Goal: Information Seeking & Learning: Learn about a topic

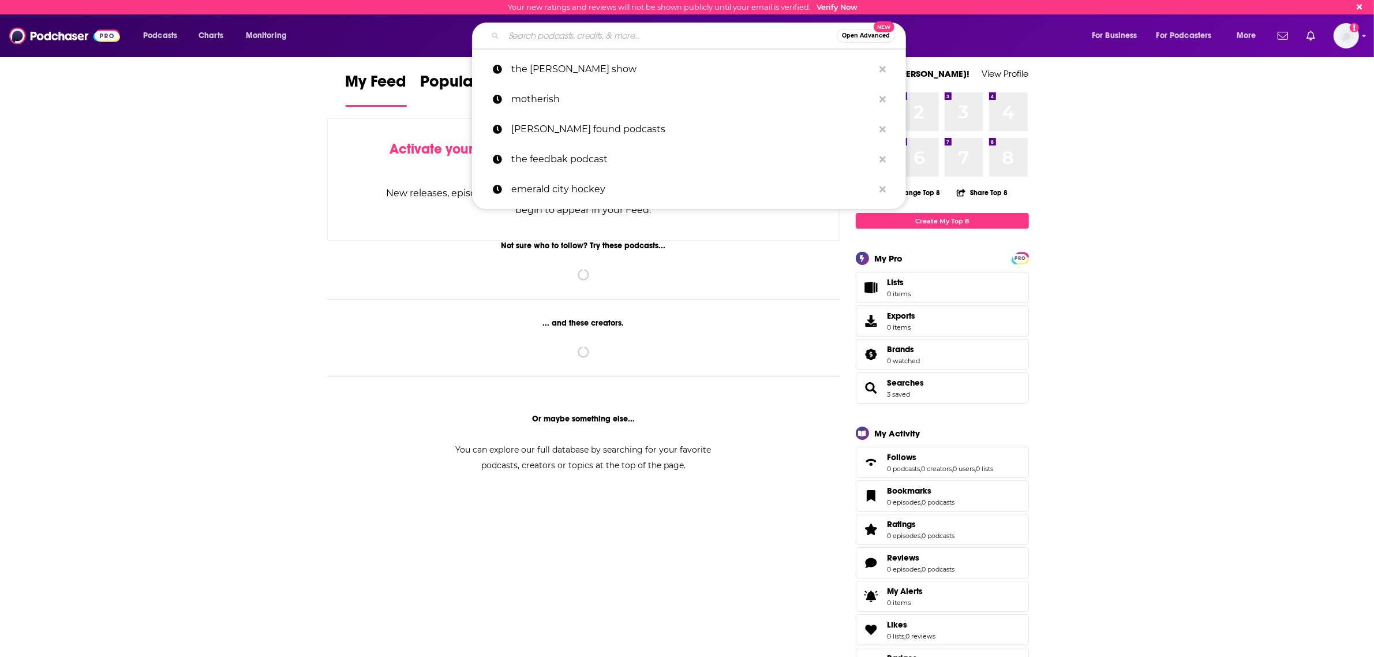
click at [541, 35] on input "Search podcasts, credits, & more..." at bounding box center [670, 36] width 333 height 18
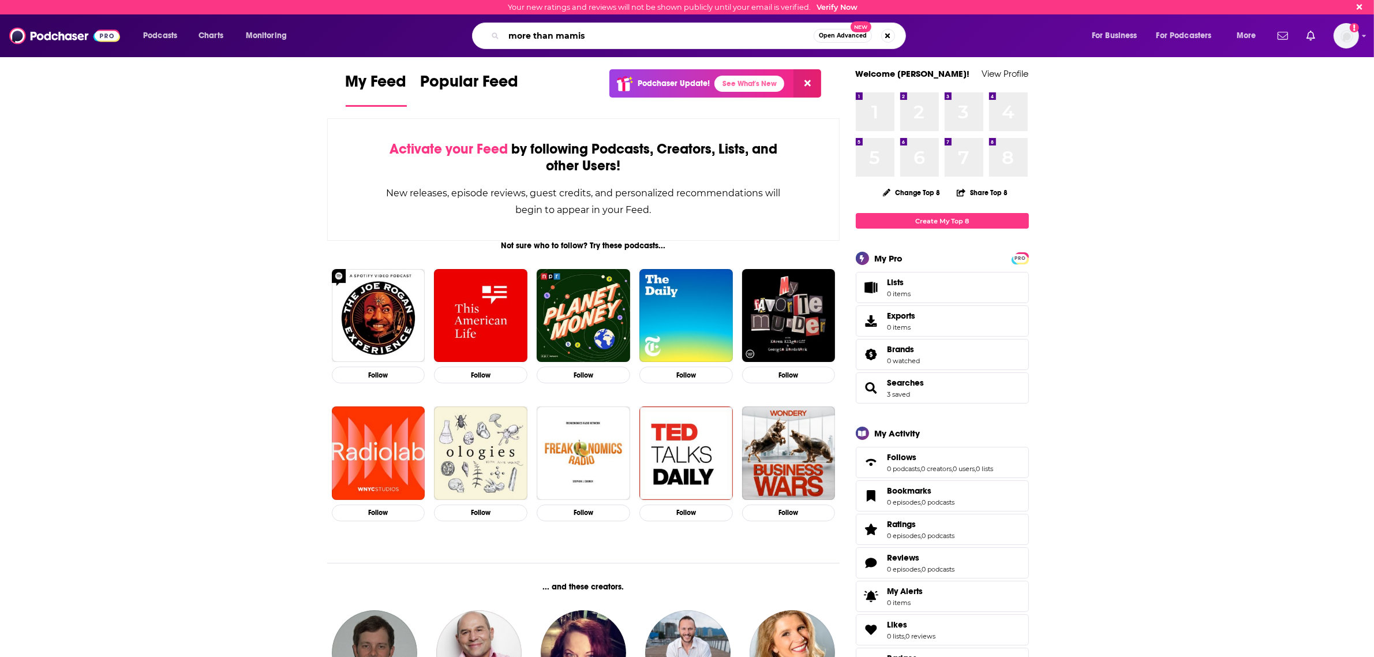
type input "more than mamis"
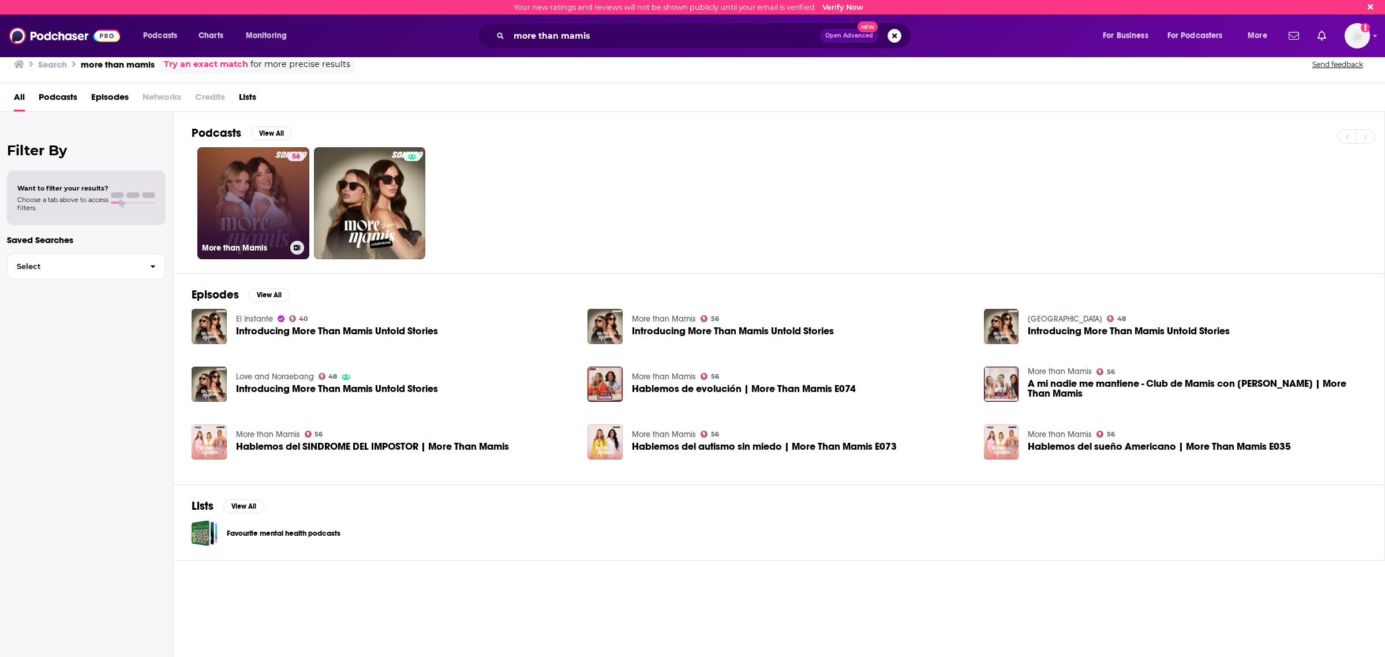
click at [278, 231] on link "56 More than Mamis" at bounding box center [253, 203] width 112 height 112
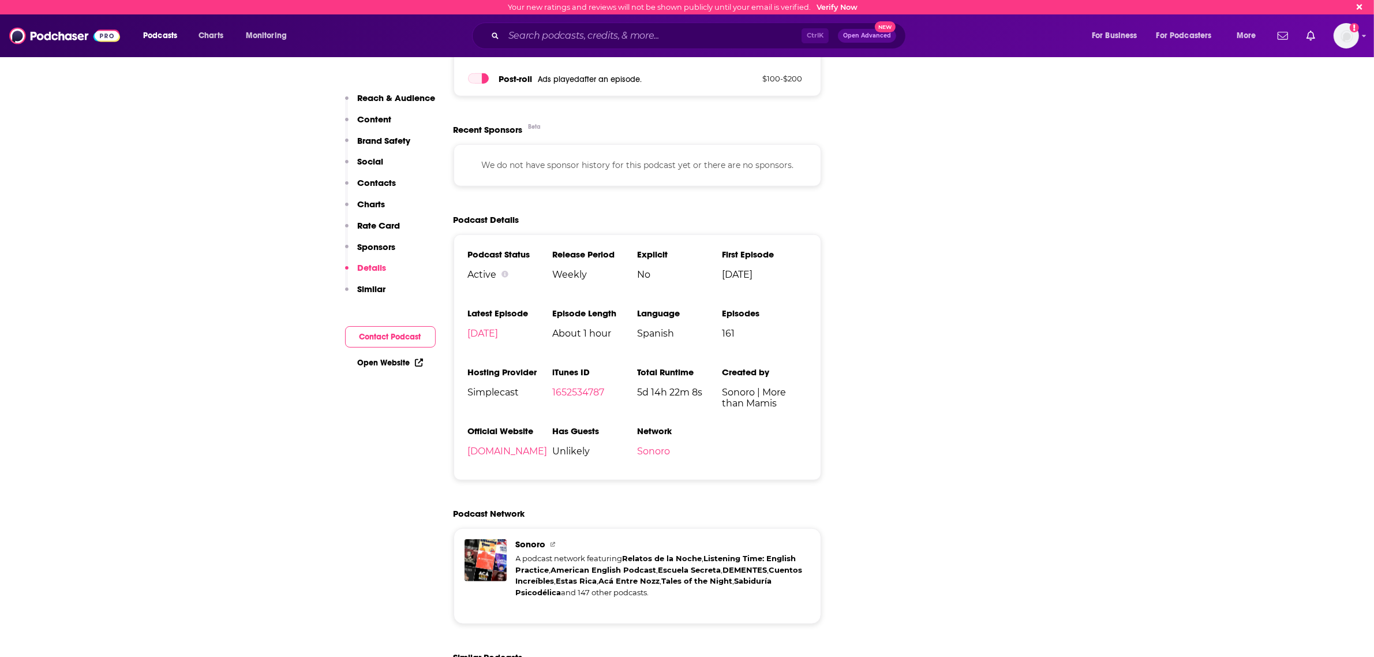
scroll to position [1298, 0]
